Goal: Task Accomplishment & Management: Manage account settings

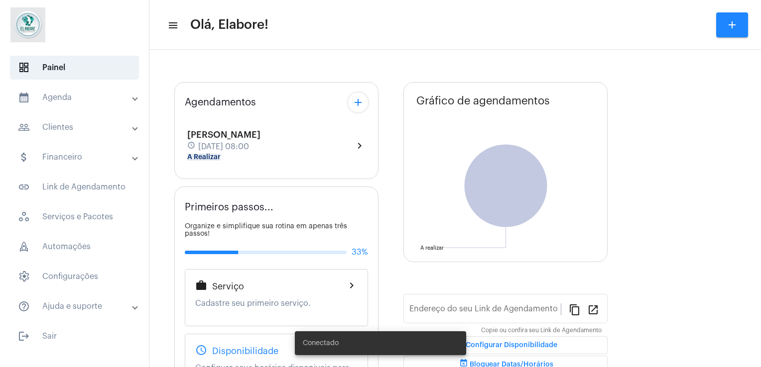
type input "[URL][DOMAIN_NAME]"
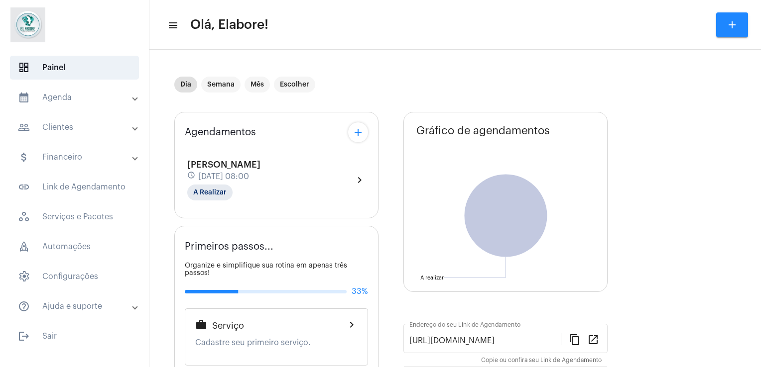
click at [249, 172] on span "[DATE] 08:00" at bounding box center [223, 176] width 51 height 9
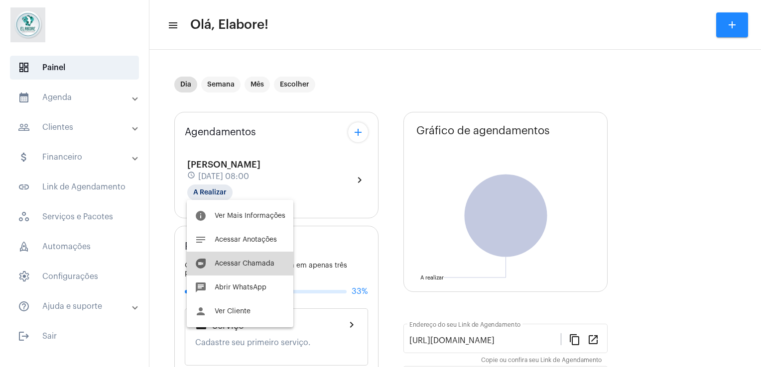
click at [249, 262] on span "Acessar Chamada" at bounding box center [245, 263] width 60 height 7
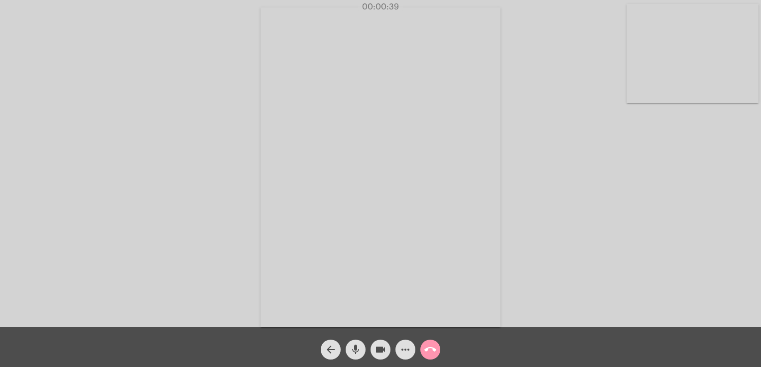
click at [591, 141] on div "Acessando Câmera e Microfone..." at bounding box center [380, 166] width 759 height 328
click at [408, 346] on mat-icon "more_horiz" at bounding box center [405, 350] width 12 height 12
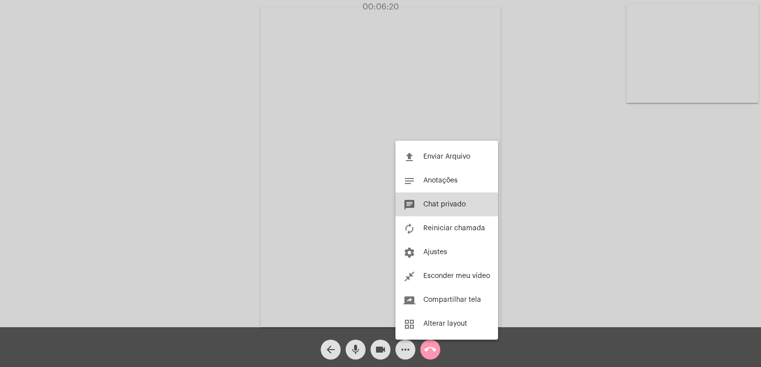
click at [476, 207] on button "chat Chat privado" at bounding box center [446, 205] width 103 height 24
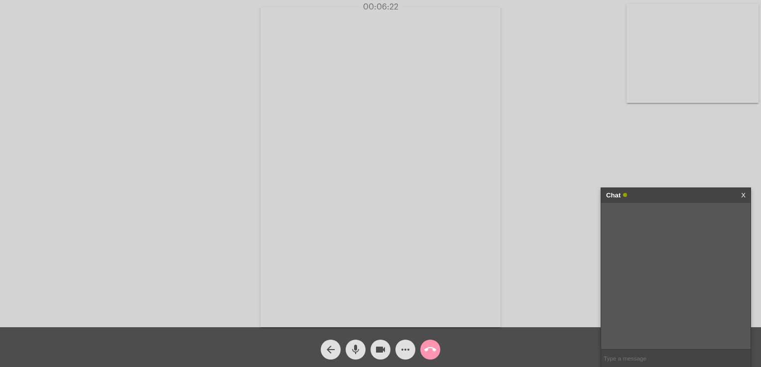
click at [617, 353] on input "text" at bounding box center [675, 358] width 149 height 17
type input "1 - Gosto e faço"
type input "2- Gosto e não faço"
type input "3- Não gosto e faço"
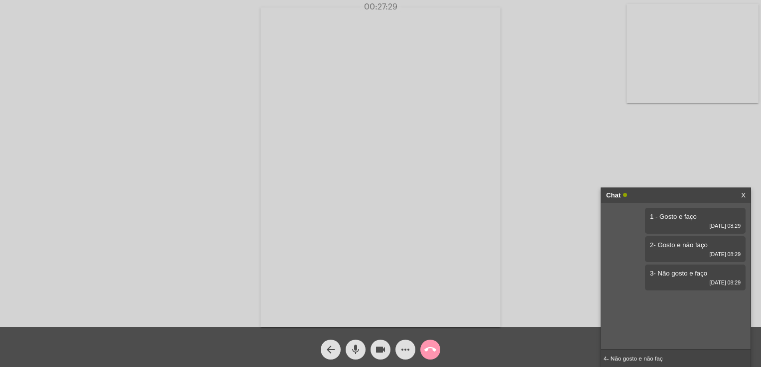
type input "4- Não gosto e não faço"
click at [741, 196] on link "X" at bounding box center [743, 195] width 4 height 15
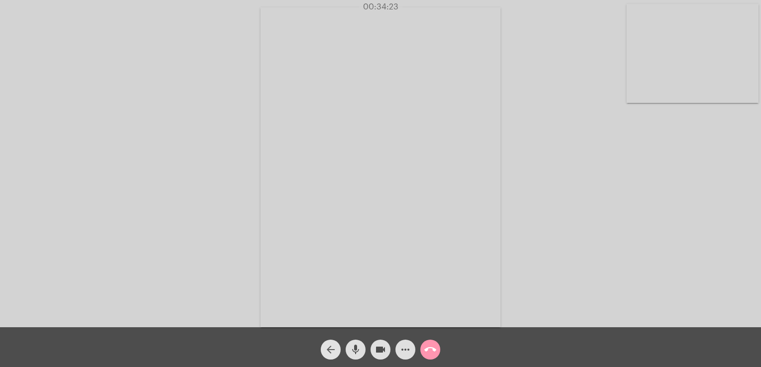
click at [323, 350] on button "arrow_back" at bounding box center [331, 350] width 20 height 20
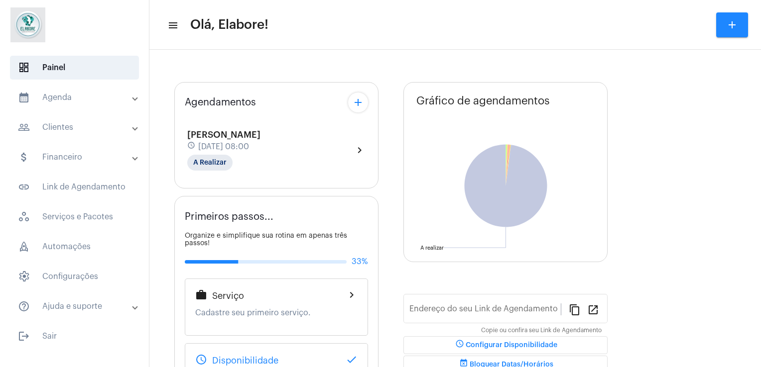
type input "[URL][DOMAIN_NAME]"
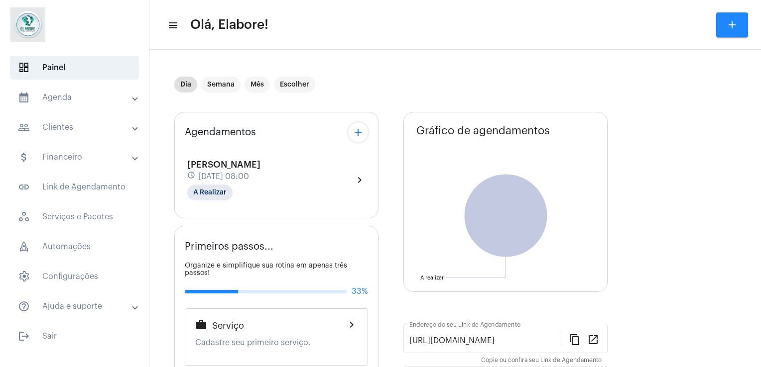
click at [220, 160] on span "[PERSON_NAME]" at bounding box center [223, 164] width 73 height 9
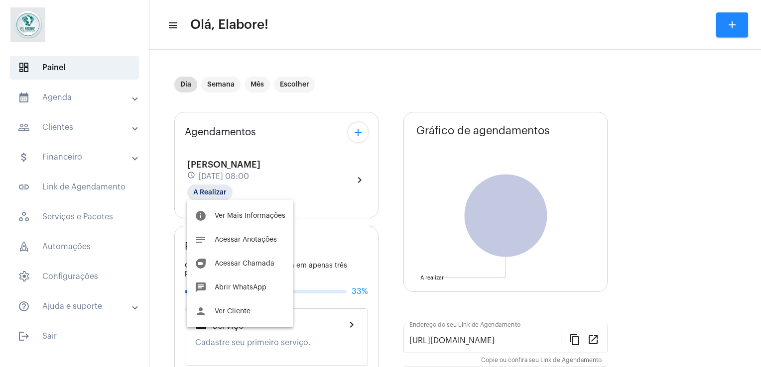
click at [201, 193] on div at bounding box center [380, 183] width 761 height 367
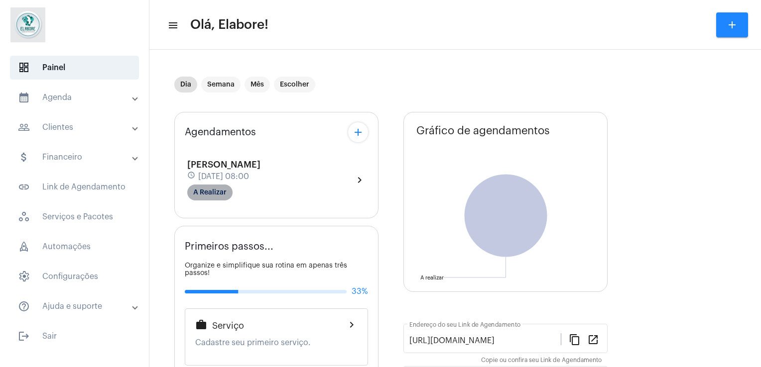
click at [202, 193] on mat-chip "A Realizar" at bounding box center [209, 193] width 45 height 16
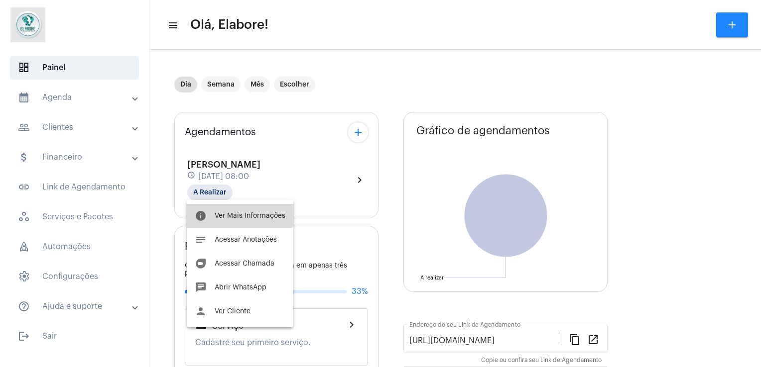
click at [212, 206] on button "info Ver Mais Informações" at bounding box center [240, 216] width 107 height 24
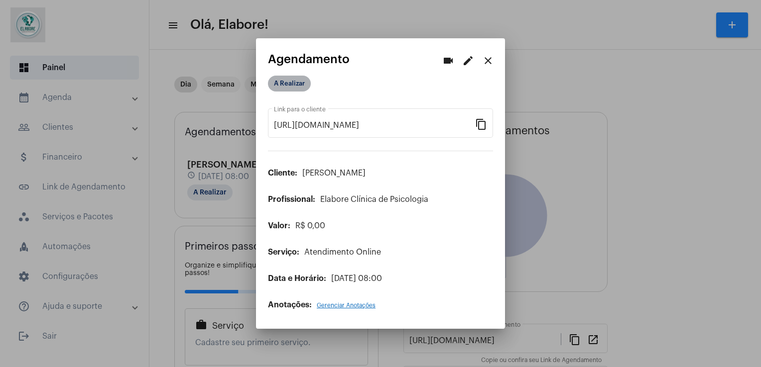
click at [297, 83] on mat-chip "A Realizar" at bounding box center [289, 84] width 43 height 16
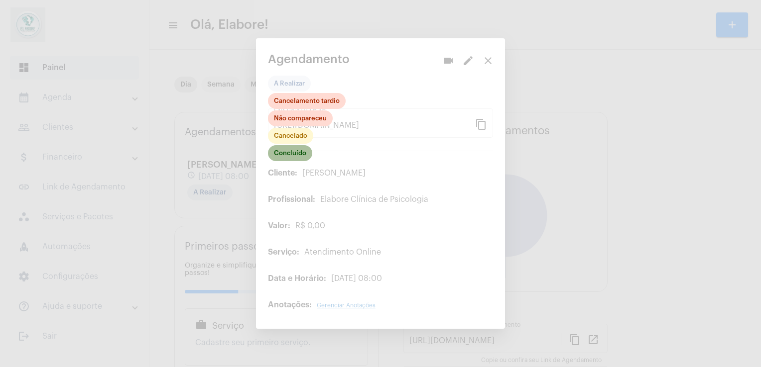
click at [302, 158] on mat-chip "Concluído" at bounding box center [290, 153] width 44 height 16
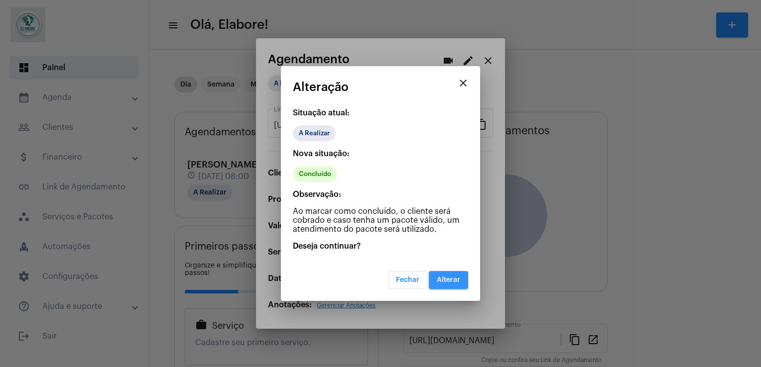
click at [450, 277] on span "Alterar" at bounding box center [448, 280] width 23 height 7
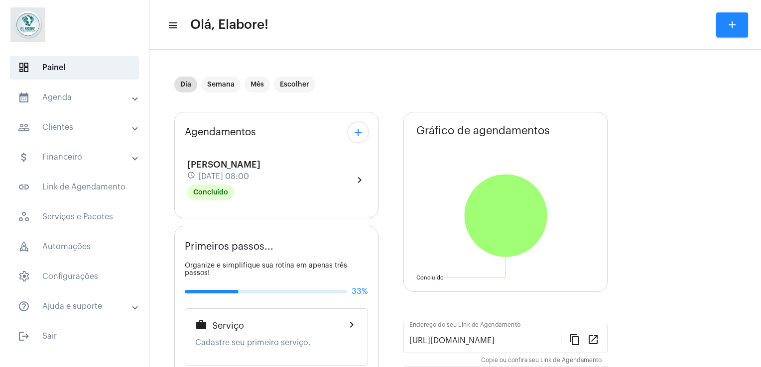
click at [275, 121] on div "Agendamentos add [PERSON_NAME] schedule [DATE] 08:00 Concluído chevron_right" at bounding box center [276, 165] width 204 height 107
